Goal: Task Accomplishment & Management: Manage account settings

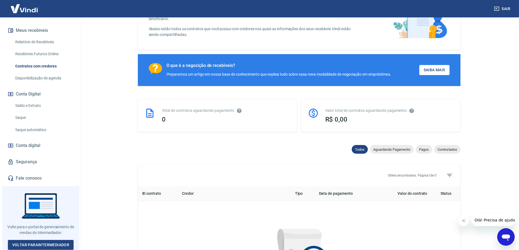
scroll to position [82, 0]
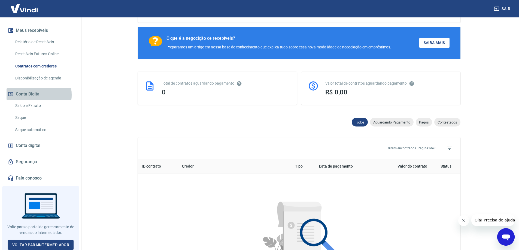
click at [29, 95] on button "Conta Digital" at bounding box center [41, 94] width 68 height 12
click at [30, 107] on link "Saldo e Extrato" at bounding box center [44, 105] width 62 height 11
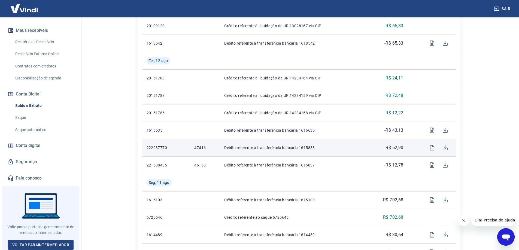
scroll to position [407, 0]
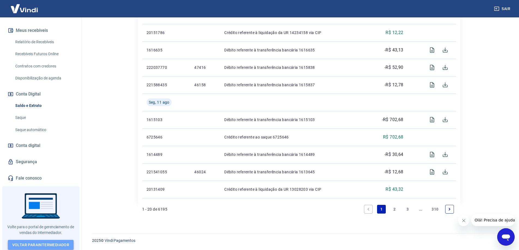
click at [57, 241] on link "Voltar para Intermediador" at bounding box center [41, 245] width 66 height 10
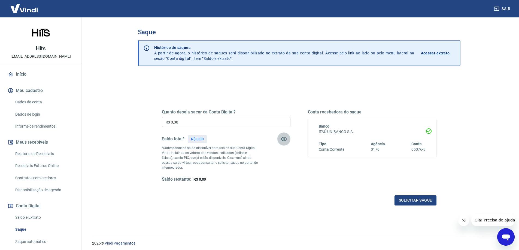
click at [282, 140] on icon "button" at bounding box center [284, 139] width 7 height 7
click at [283, 139] on icon "button" at bounding box center [284, 139] width 6 height 5
click at [22, 8] on img at bounding box center [24, 8] width 35 height 17
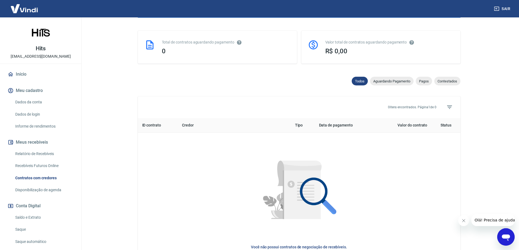
scroll to position [200, 0]
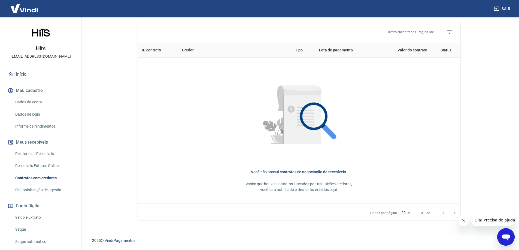
click at [28, 102] on link "Dados da conta" at bounding box center [44, 102] width 62 height 11
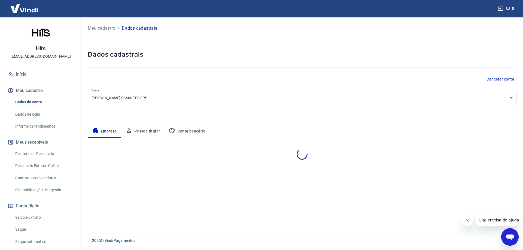
select select "SP"
select select "business"
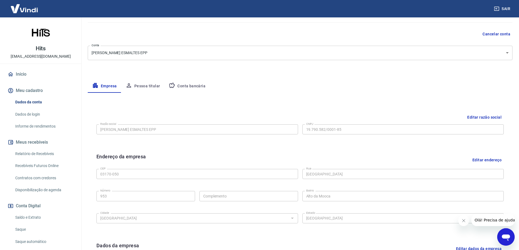
scroll to position [34, 0]
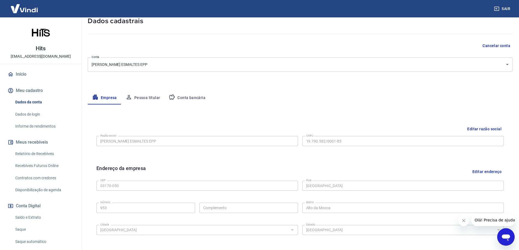
click at [140, 99] on button "Pessoa titular" at bounding box center [142, 98] width 43 height 13
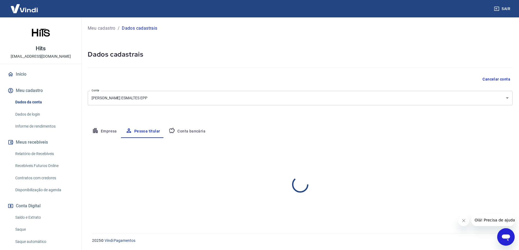
scroll to position [0, 0]
click at [192, 132] on button "Conta bancária" at bounding box center [187, 131] width 46 height 13
select select "1"
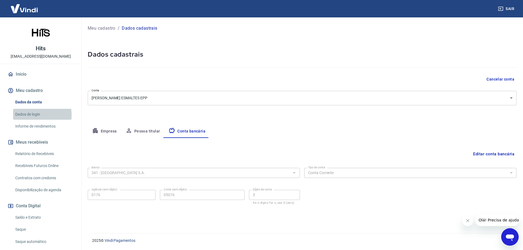
click at [31, 115] on link "Dados de login" at bounding box center [44, 114] width 62 height 11
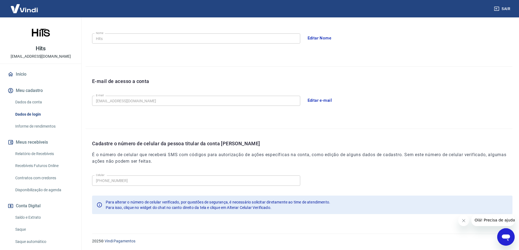
scroll to position [99, 0]
click at [27, 127] on link "Informe de rendimentos" at bounding box center [44, 126] width 62 height 11
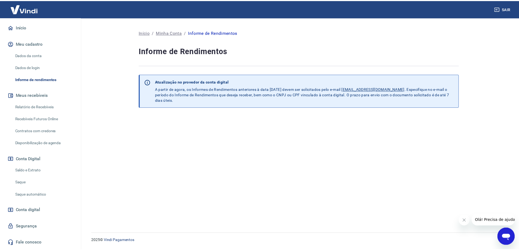
scroll to position [54, 0]
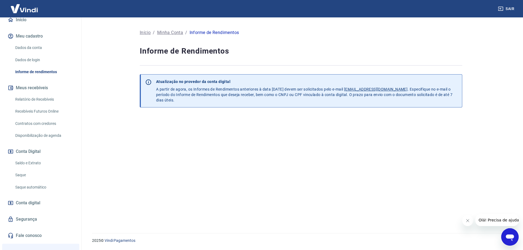
click at [30, 97] on link "Relatório de Recebíveis" at bounding box center [44, 99] width 62 height 11
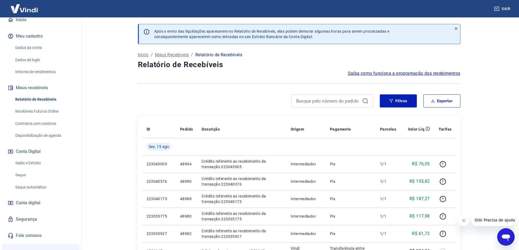
click at [29, 112] on link "Recebíveis Futuros Online" at bounding box center [44, 111] width 62 height 11
click at [28, 124] on link "Contratos com credores" at bounding box center [44, 123] width 62 height 11
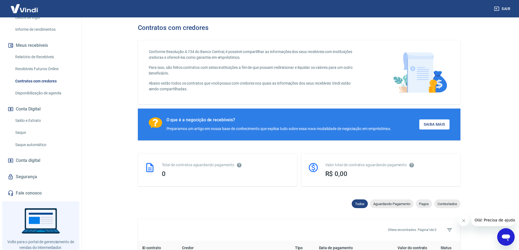
scroll to position [109, 0]
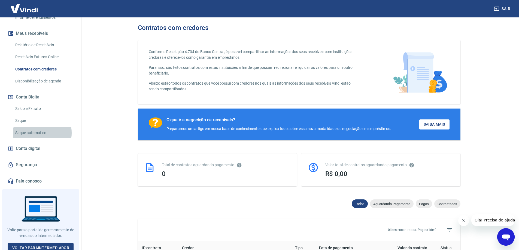
click at [30, 133] on link "Saque automático" at bounding box center [44, 133] width 62 height 11
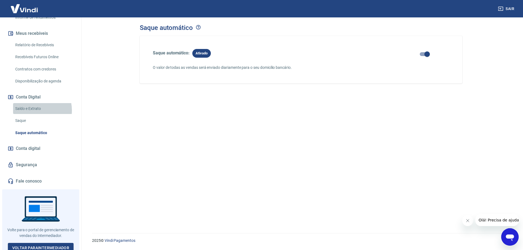
click at [34, 110] on link "Saldo e Extrato" at bounding box center [44, 108] width 62 height 11
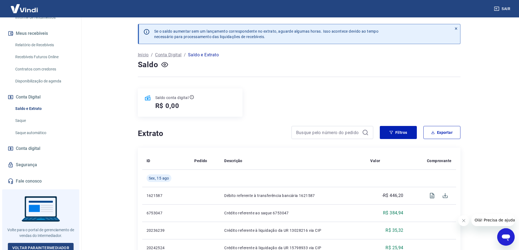
click at [34, 120] on link "Saque" at bounding box center [44, 120] width 62 height 11
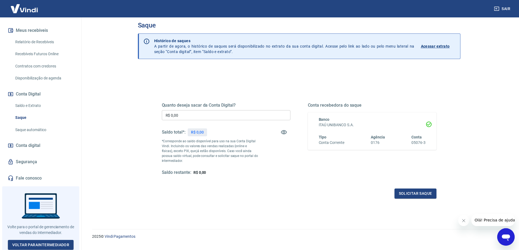
scroll to position [19, 0]
